Goal: Navigation & Orientation: Understand site structure

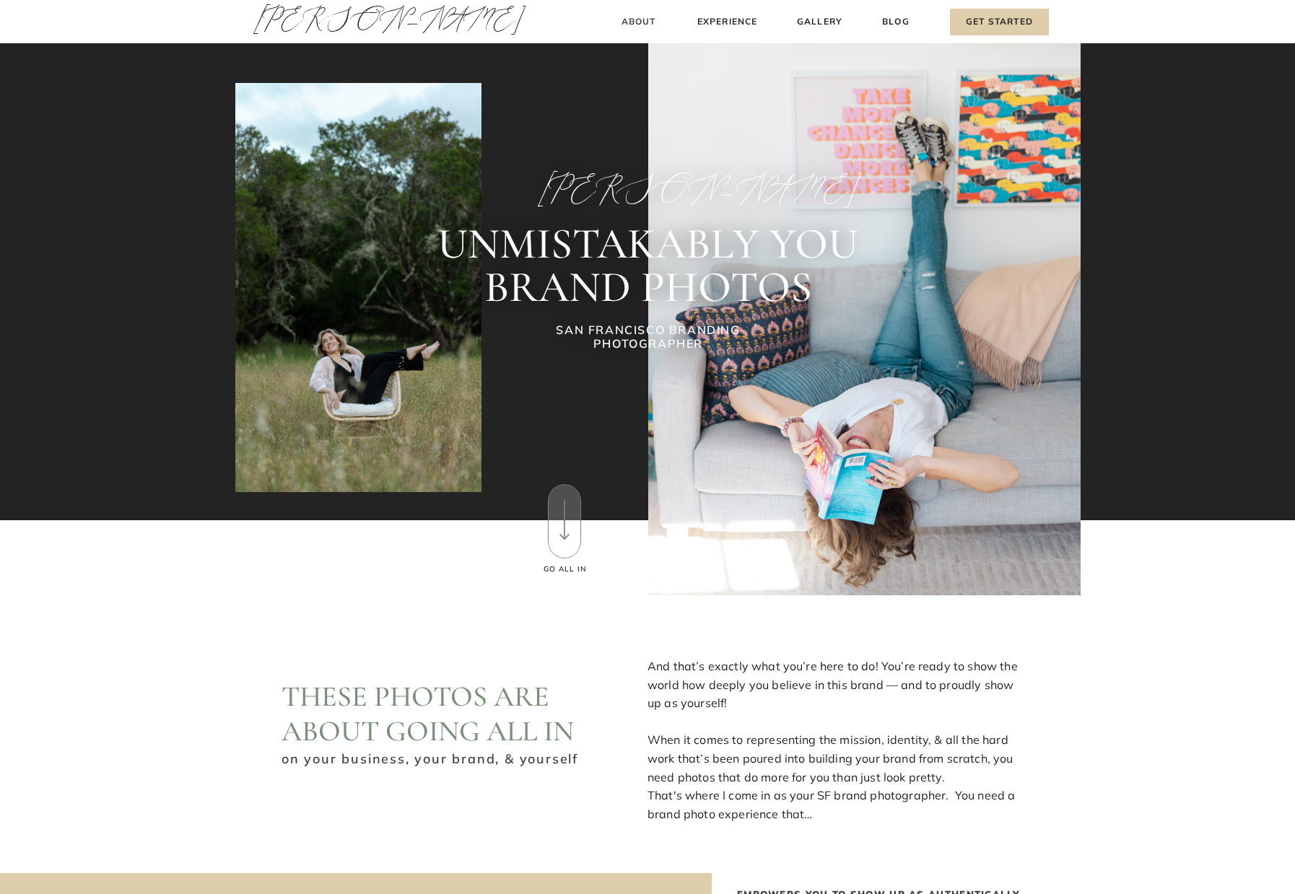
click at [642, 21] on h3 "About" at bounding box center [638, 21] width 43 height 15
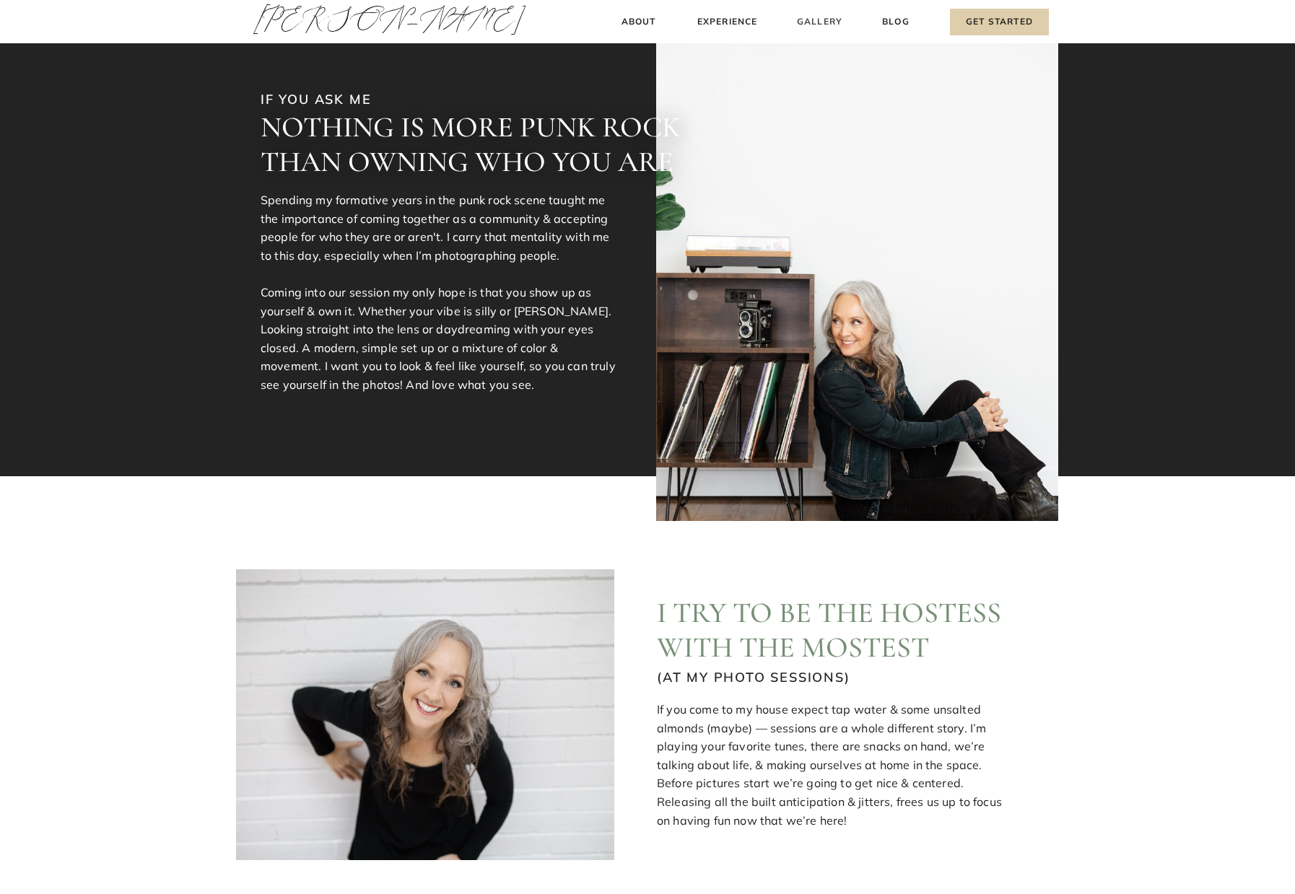
click at [826, 19] on h3 "Gallery" at bounding box center [819, 21] width 48 height 15
click at [824, 20] on h3 "Gallery" at bounding box center [819, 21] width 48 height 15
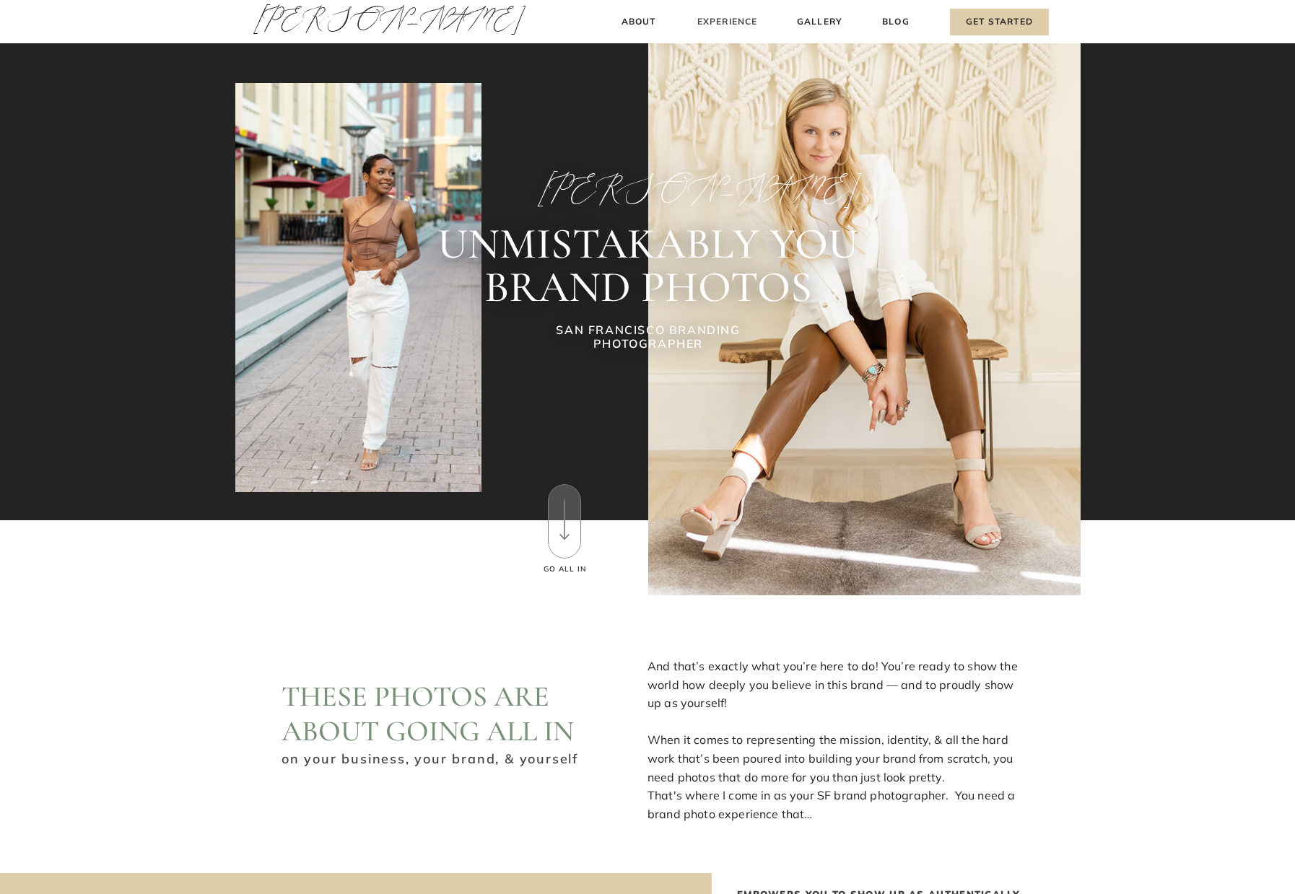
click at [705, 22] on h3 "Experience" at bounding box center [727, 21] width 64 height 15
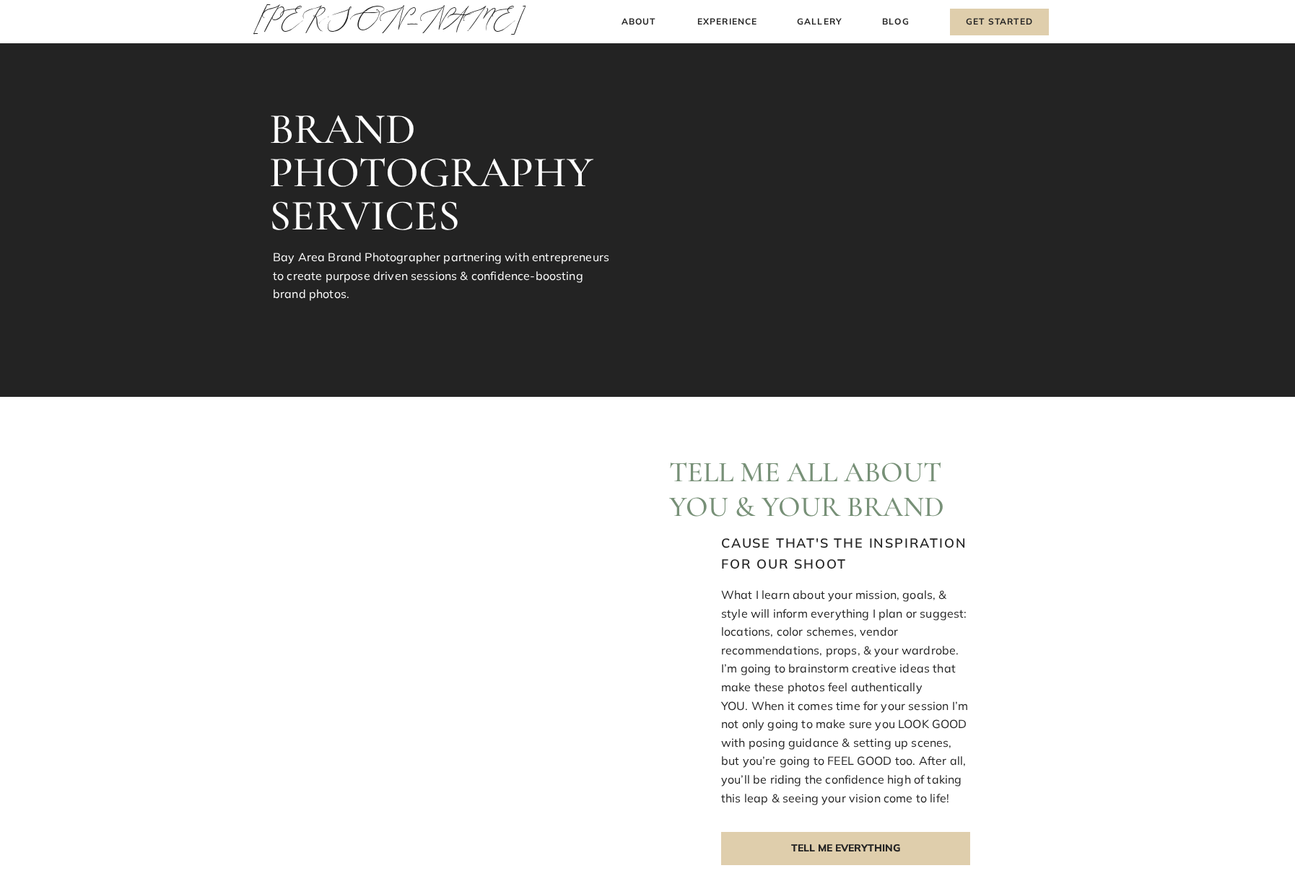
click at [712, 22] on h3 "Experience" at bounding box center [727, 21] width 64 height 15
